Goal: Information Seeking & Learning: Learn about a topic

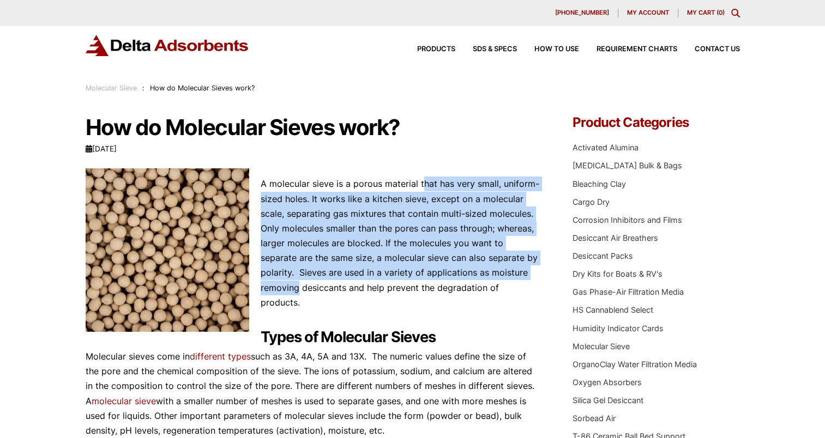
drag, startPoint x: 347, startPoint y: 165, endPoint x: 530, endPoint y: 275, distance: 213.8
click at [530, 275] on p "A molecular sieve is a porous material that has very small, uniform-sized holes…" at bounding box center [313, 244] width 455 height 134
click at [425, 192] on p "A molecular sieve is a porous material that has very small, uniform-sized holes…" at bounding box center [313, 244] width 455 height 134
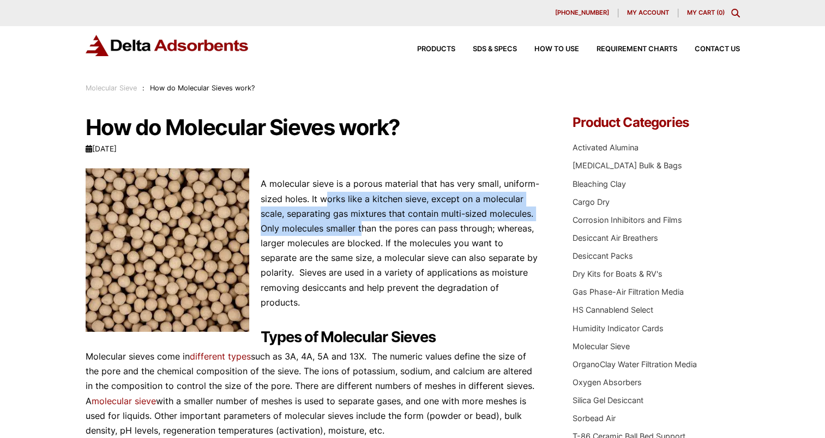
drag, startPoint x: 324, startPoint y: 206, endPoint x: 361, endPoint y: 224, distance: 41.5
click at [360, 224] on p "A molecular sieve is a porous material that has very small, uniform-sized holes…" at bounding box center [313, 244] width 455 height 134
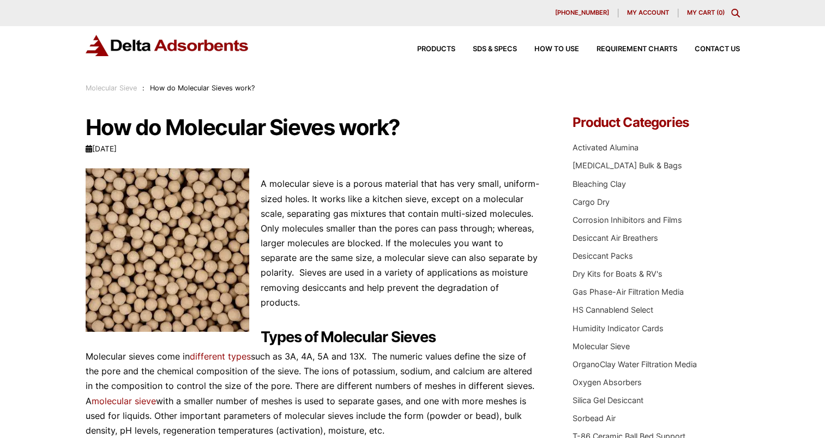
drag, startPoint x: 361, startPoint y: 224, endPoint x: 480, endPoint y: 235, distance: 119.4
click at [461, 240] on p "A molecular sieve is a porous material that has very small, uniform-sized holes…" at bounding box center [313, 244] width 455 height 134
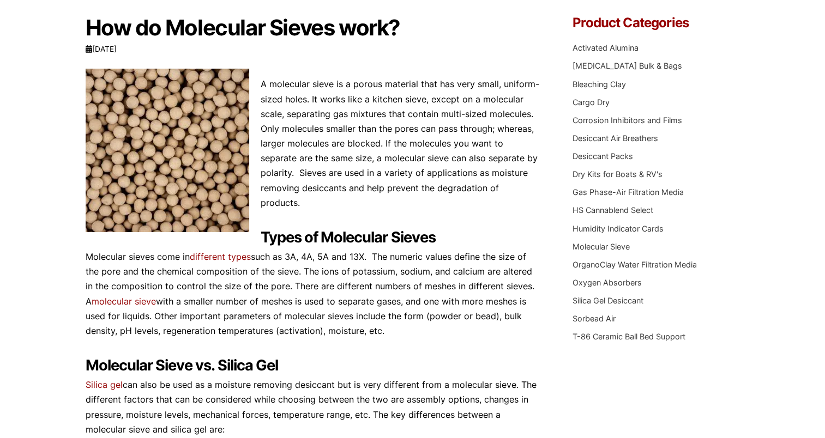
scroll to position [109, 0]
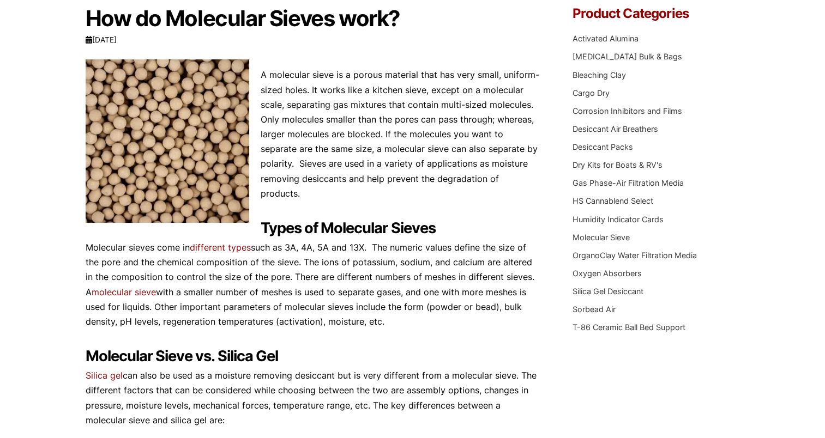
click at [330, 254] on p "Molecular sieves come in different types such as 3A, 4A, 5A and 13X. The numeri…" at bounding box center [313, 284] width 455 height 89
click at [499, 221] on h2 "Types of Molecular Sieves" at bounding box center [313, 229] width 455 height 18
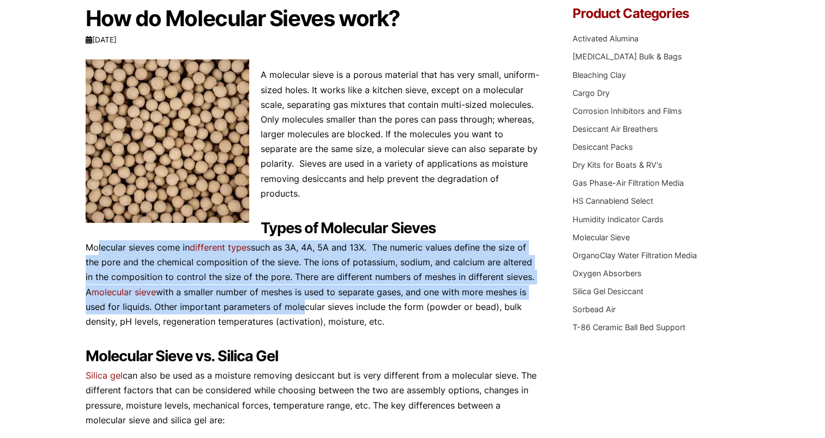
drag, startPoint x: 281, startPoint y: 234, endPoint x: 479, endPoint y: 285, distance: 204.2
click at [481, 285] on p "Molecular sieves come in different types such as 3A, 4A, 5A and 13X. The numeri…" at bounding box center [313, 284] width 455 height 89
drag, startPoint x: 479, startPoint y: 285, endPoint x: 446, endPoint y: 277, distance: 34.7
click at [446, 277] on p "Molecular sieves come in different types such as 3A, 4A, 5A and 13X. The numeri…" at bounding box center [313, 284] width 455 height 89
click at [406, 284] on p "Molecular sieves come in different types such as 3A, 4A, 5A and 13X. The numeri…" at bounding box center [313, 284] width 455 height 89
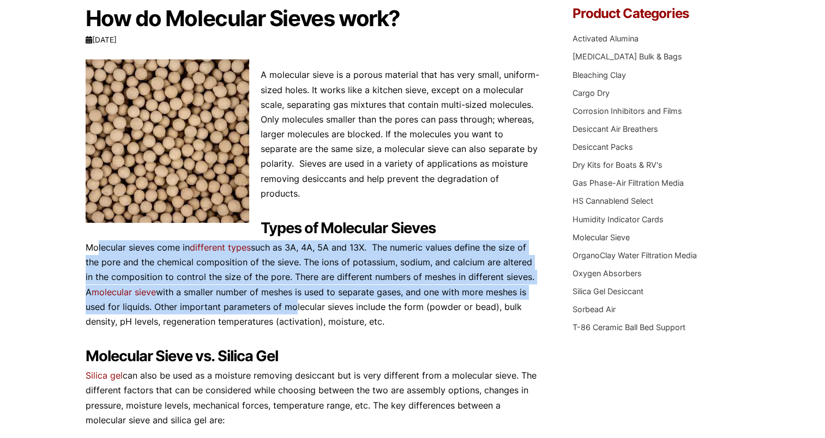
click at [408, 277] on p "Molecular sieves come in different types such as 3A, 4A, 5A and 13X. The numeri…" at bounding box center [313, 284] width 455 height 89
click at [359, 297] on p "Molecular sieves come in different types such as 3A, 4A, 5A and 13X. The numeri…" at bounding box center [313, 284] width 455 height 89
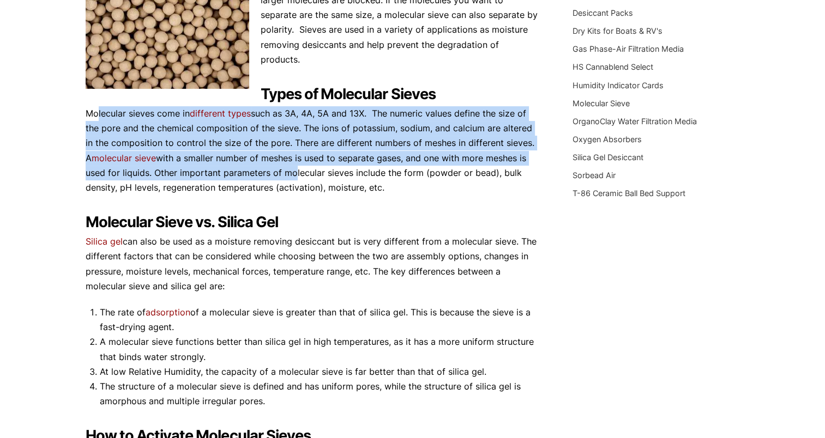
scroll to position [327, 0]
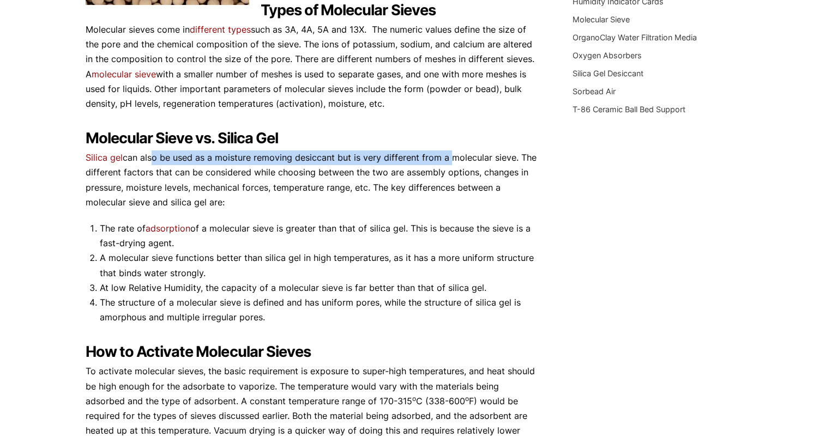
drag, startPoint x: 148, startPoint y: 159, endPoint x: 447, endPoint y: 164, distance: 298.3
click at [447, 164] on p "Silica gel can also be used as a moisture removing desiccant but is very differ…" at bounding box center [313, 180] width 455 height 59
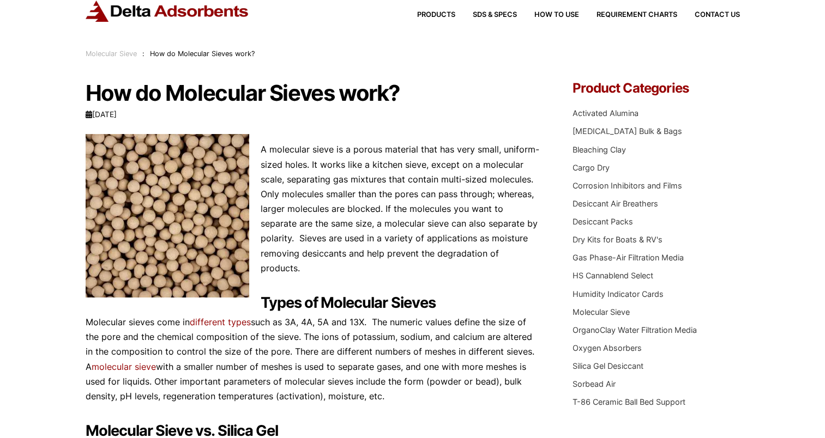
scroll to position [0, 0]
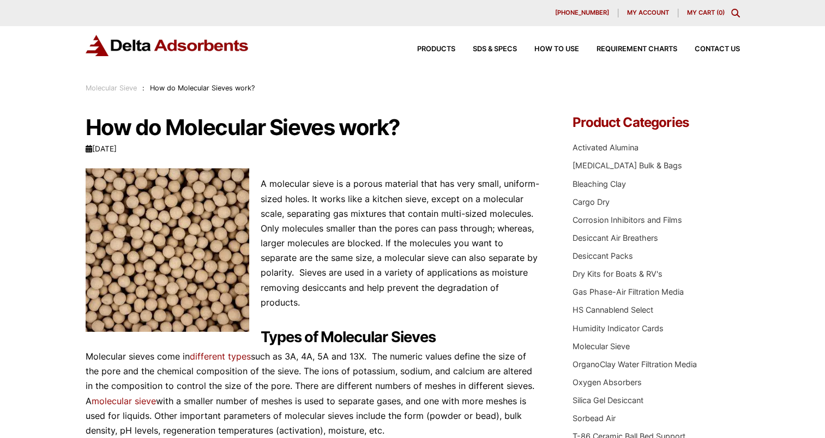
drag, startPoint x: 334, startPoint y: 247, endPoint x: 340, endPoint y: 244, distance: 7.1
click at [334, 245] on p "A molecular sieve is a porous material that has very small, uniform-sized holes…" at bounding box center [313, 244] width 455 height 134
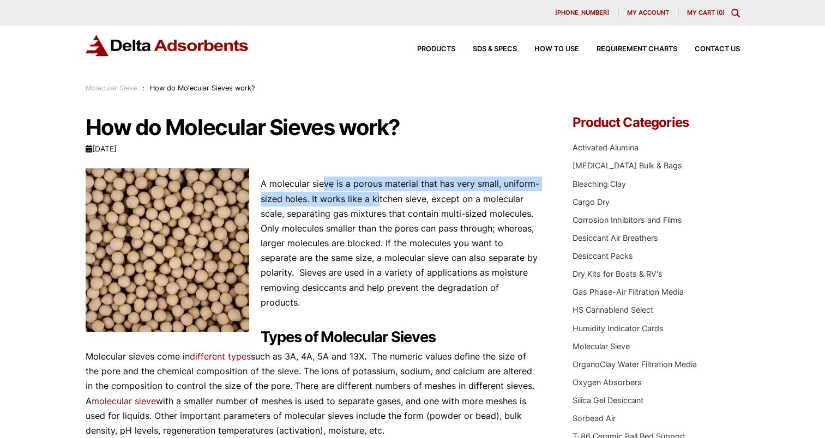
drag, startPoint x: 325, startPoint y: 185, endPoint x: 377, endPoint y: 196, distance: 52.8
click at [377, 196] on p "A molecular sieve is a porous material that has very small, uniform-sized holes…" at bounding box center [313, 244] width 455 height 134
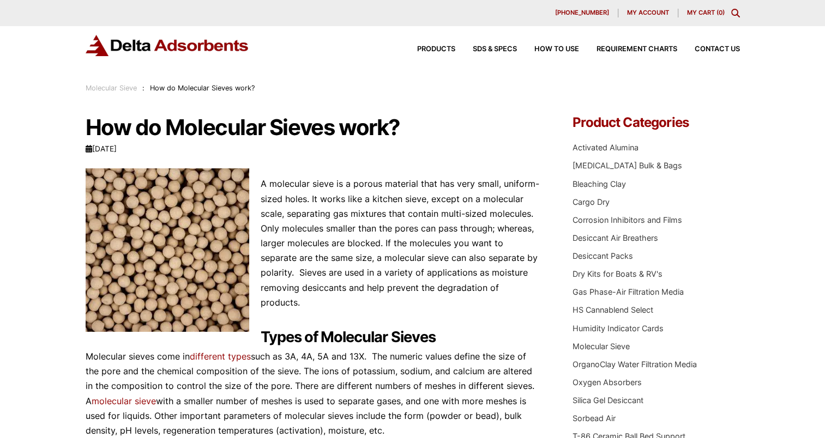
drag, startPoint x: 377, startPoint y: 196, endPoint x: 405, endPoint y: 227, distance: 41.7
click at [385, 226] on p "A molecular sieve is a porous material that has very small, uniform-sized holes…" at bounding box center [313, 244] width 455 height 134
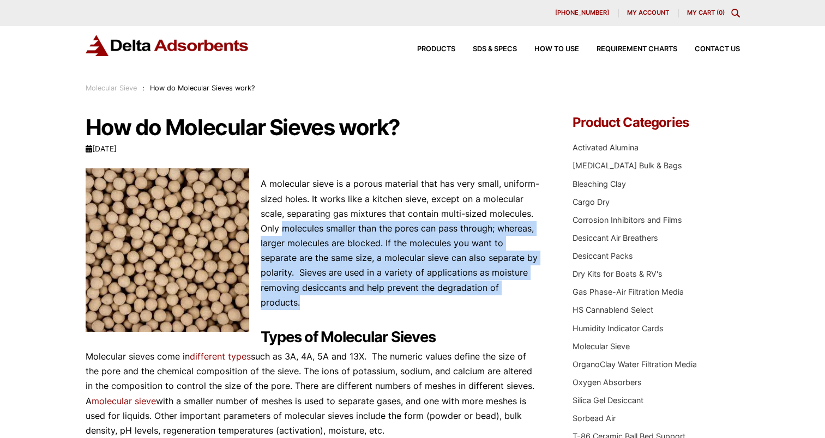
drag, startPoint x: 281, startPoint y: 228, endPoint x: 501, endPoint y: 288, distance: 227.9
click at [501, 288] on p "A molecular sieve is a porous material that has very small, uniform-sized holes…" at bounding box center [313, 244] width 455 height 134
